Goal: Task Accomplishment & Management: Manage account settings

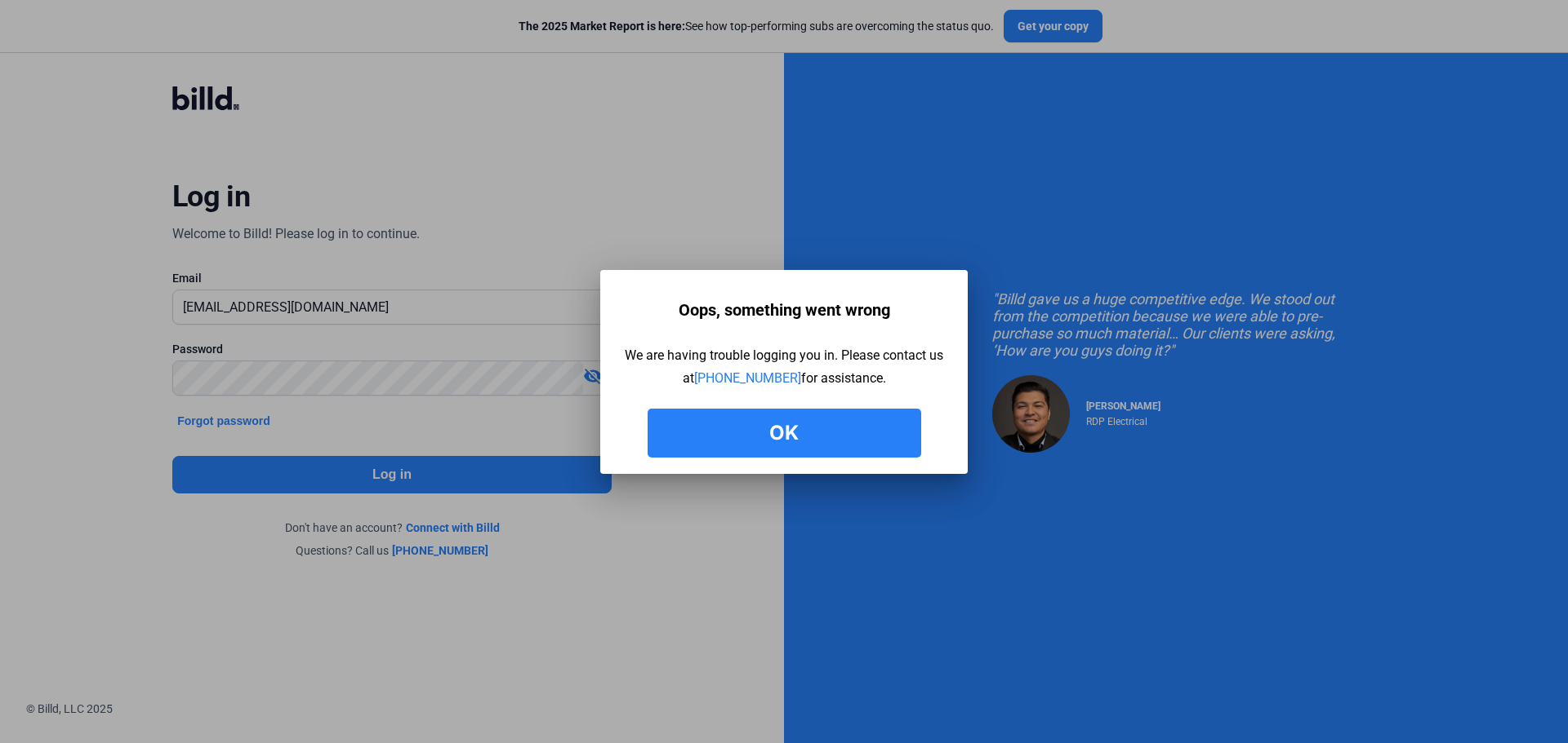
click at [807, 429] on button "Ok" at bounding box center [784, 433] width 274 height 49
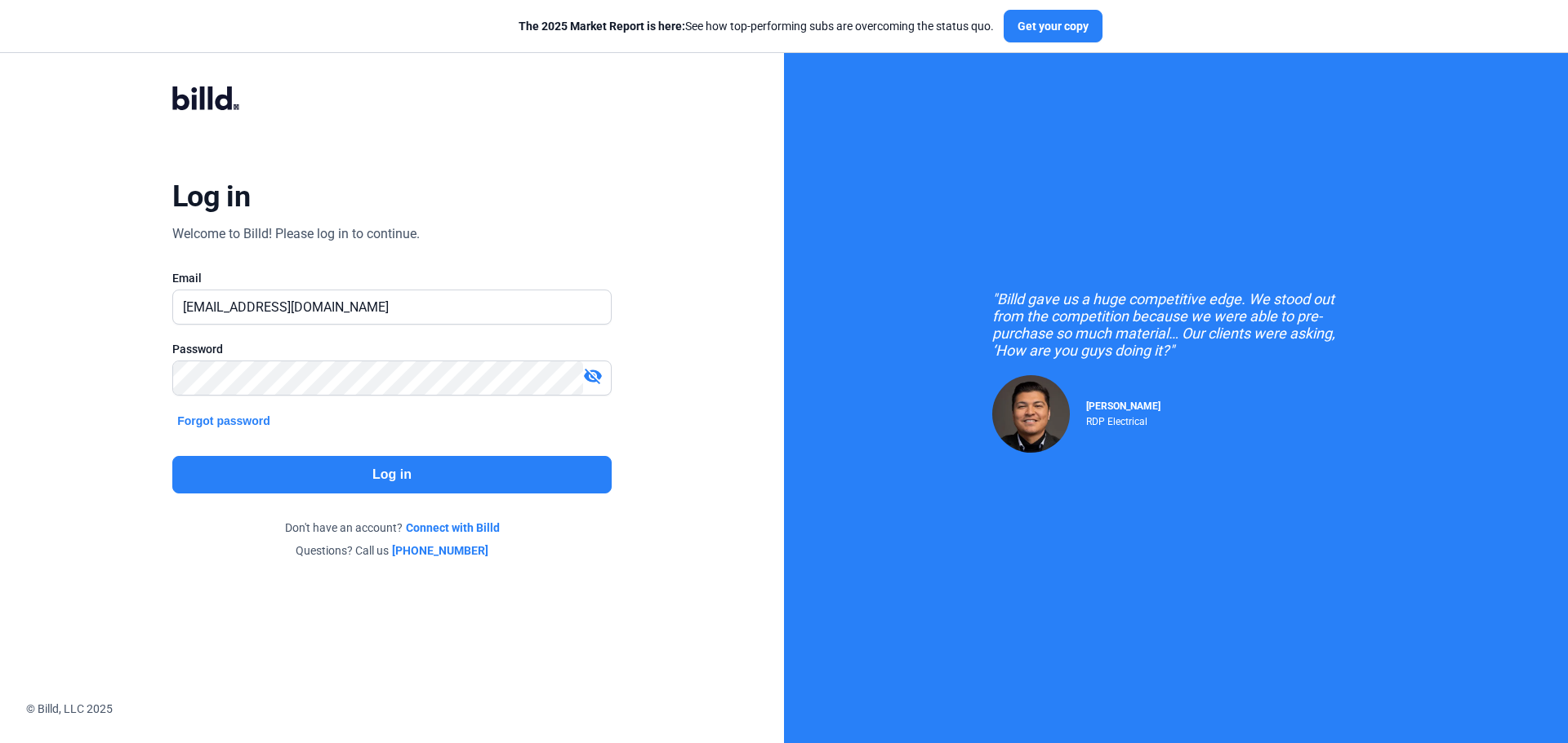
click at [596, 377] on mat-icon "visibility_off" at bounding box center [593, 376] width 19 height 19
click at [559, 464] on button "Log in" at bounding box center [392, 475] width 439 height 37
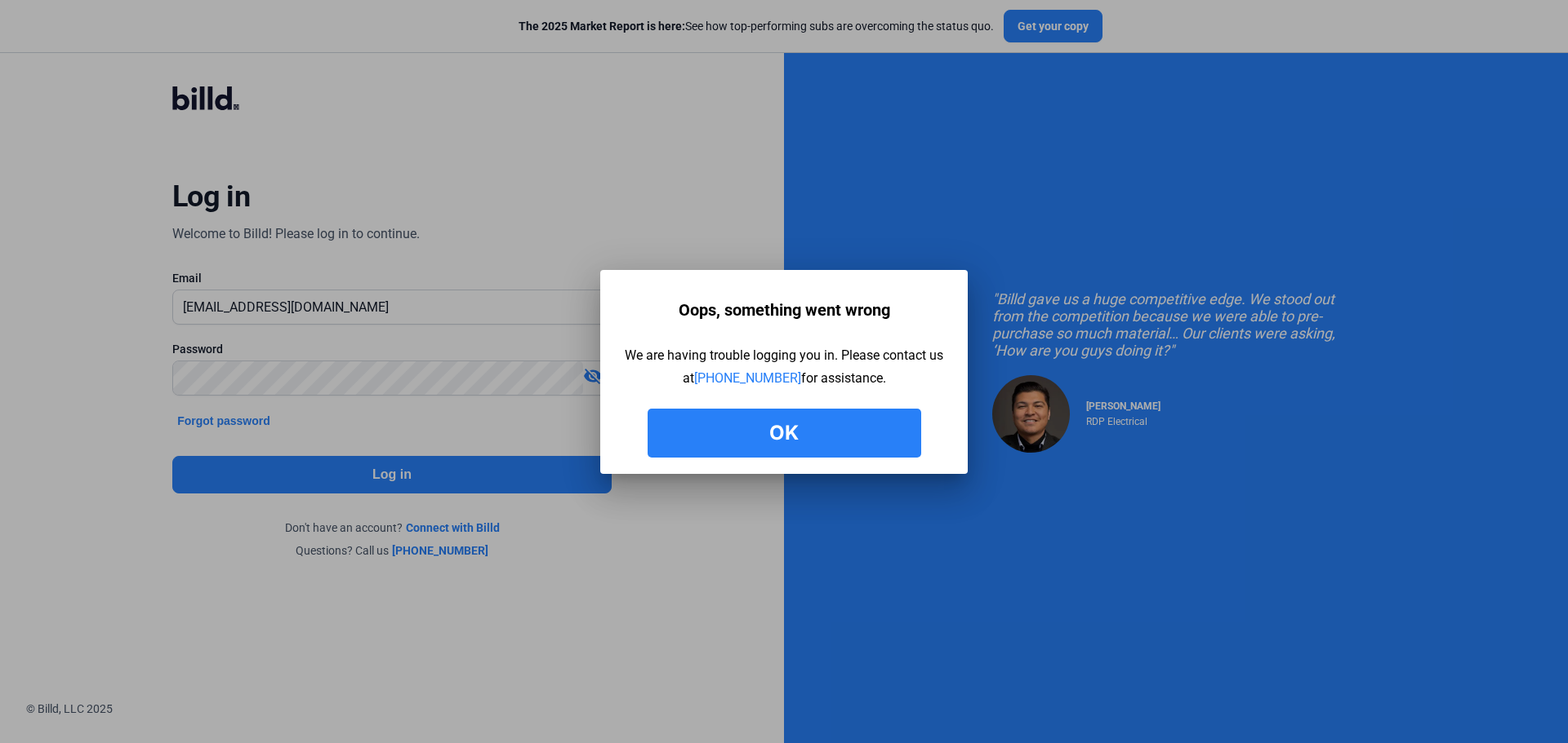
drag, startPoint x: 1013, startPoint y: 71, endPoint x: 1013, endPoint y: 79, distance: 8.0
click at [1013, 71] on div at bounding box center [784, 371] width 1568 height 743
